Goal: Task Accomplishment & Management: Complete application form

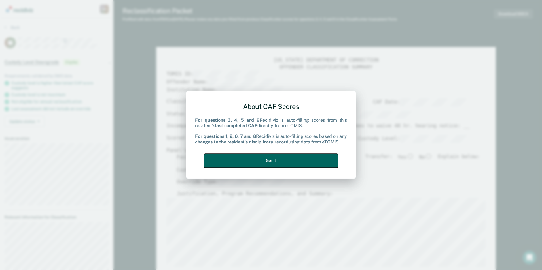
click at [283, 161] on button "Got it" at bounding box center [271, 161] width 134 height 14
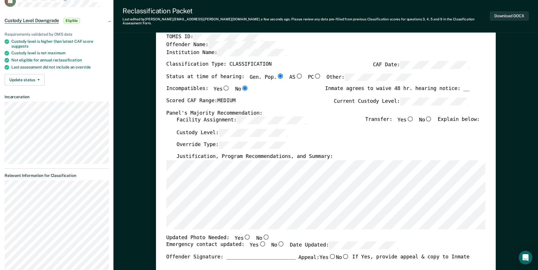
scroll to position [57, 0]
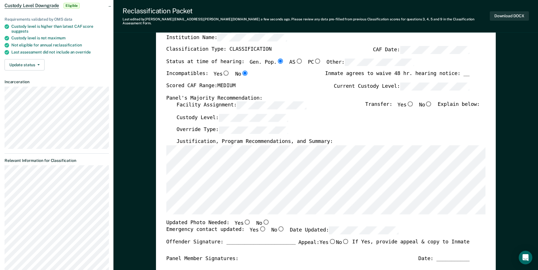
click at [262, 220] on input "No" at bounding box center [265, 222] width 7 height 5
type textarea "x"
radio input "true"
click at [259, 227] on input "Yes" at bounding box center [262, 229] width 7 height 5
type textarea "x"
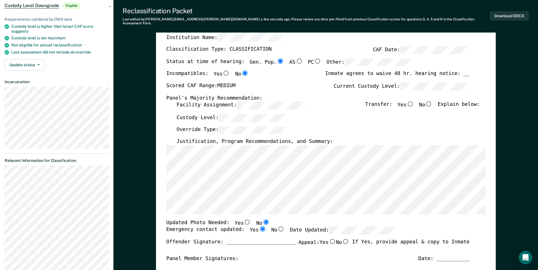
radio input "true"
click at [432, 101] on input "No" at bounding box center [428, 103] width 7 height 5
type textarea "x"
radio input "true"
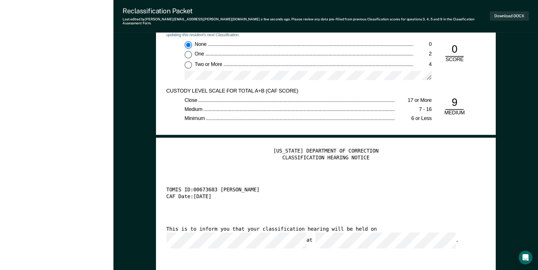
scroll to position [1247, 0]
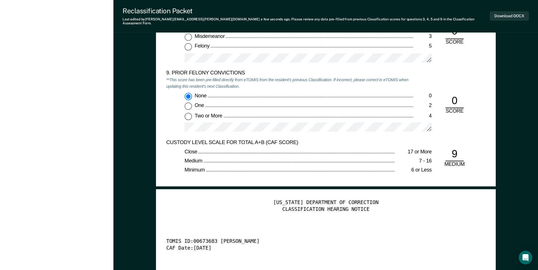
type textarea "x"
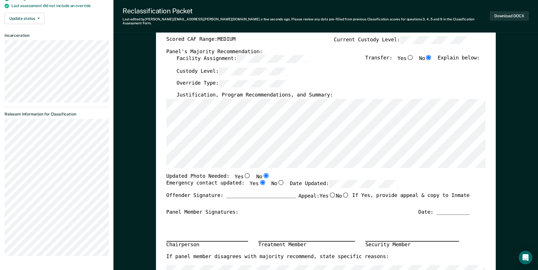
scroll to position [57, 0]
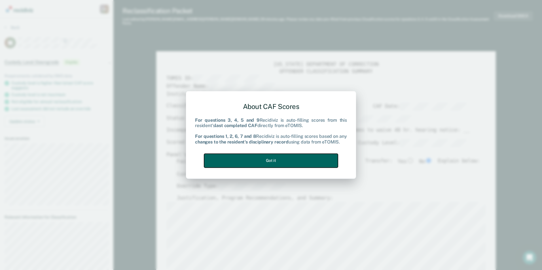
click at [274, 161] on button "Got it" at bounding box center [271, 161] width 134 height 14
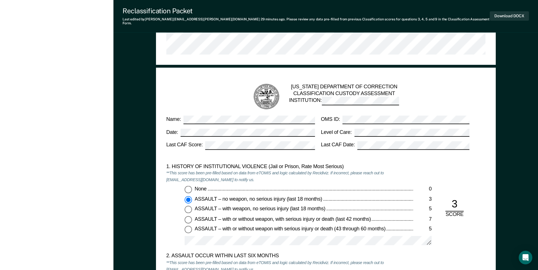
scroll to position [283, 0]
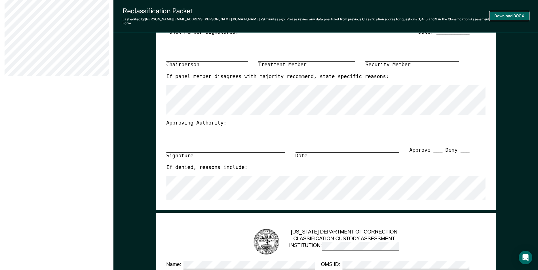
click at [499, 13] on button "Download DOCX" at bounding box center [509, 15] width 39 height 9
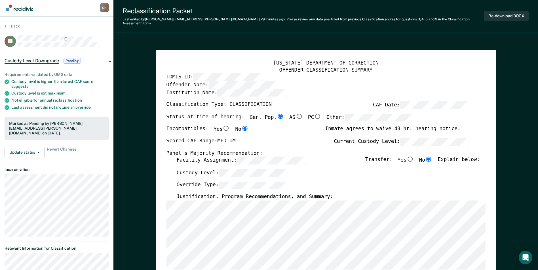
scroll to position [0, 0]
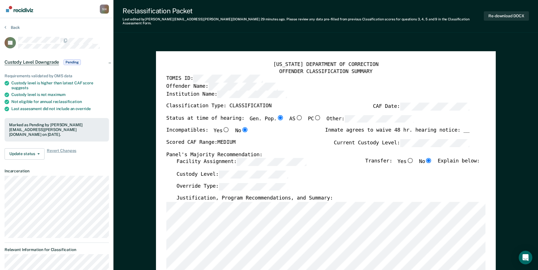
type textarea "x"
radio input "false"
click at [332, 164] on div "Facility Assignment: Transfer: Yes No Explain below:" at bounding box center [327, 164] width 303 height 12
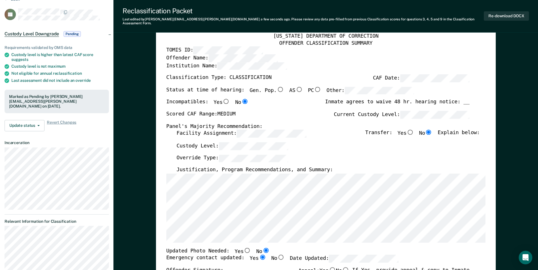
scroll to position [57, 0]
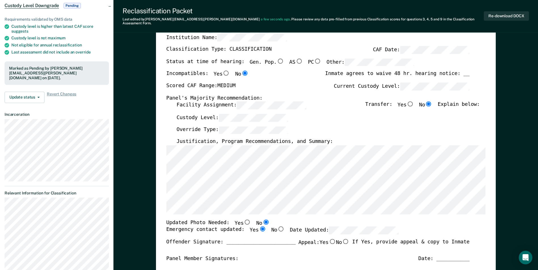
click at [332, 114] on div "Custody Level:" at bounding box center [327, 120] width 303 height 12
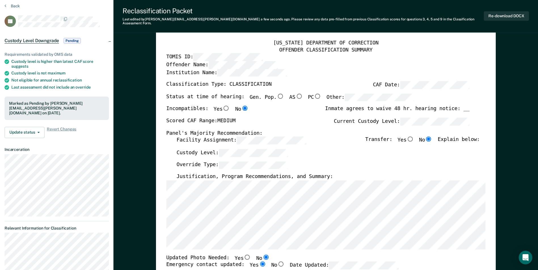
scroll to position [0, 0]
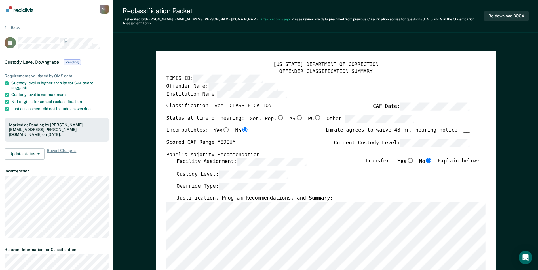
type textarea "x"
click at [469, 128] on div "Inmate agrees to waive 48 hr. hearing notice: __" at bounding box center [397, 134] width 144 height 12
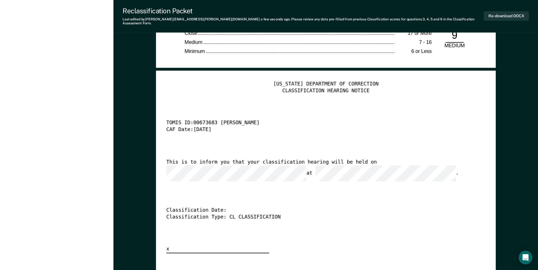
scroll to position [1332, 0]
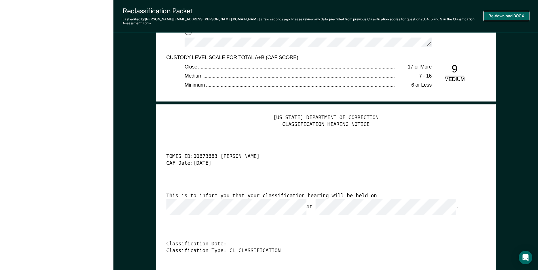
click at [507, 14] on button "Re-download DOCX" at bounding box center [506, 15] width 45 height 9
